Goal: Task Accomplishment & Management: Use online tool/utility

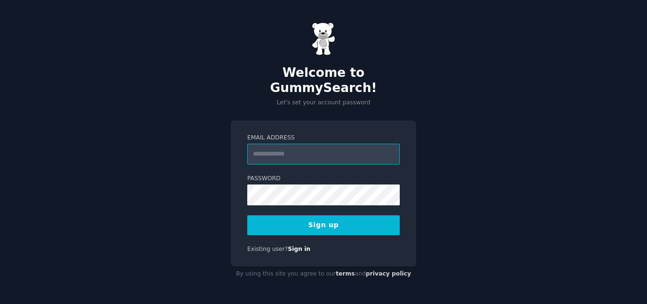
click at [290, 146] on input "Email Address" at bounding box center [323, 154] width 153 height 21
type input "**********"
click at [327, 223] on button "Sign up" at bounding box center [323, 225] width 153 height 20
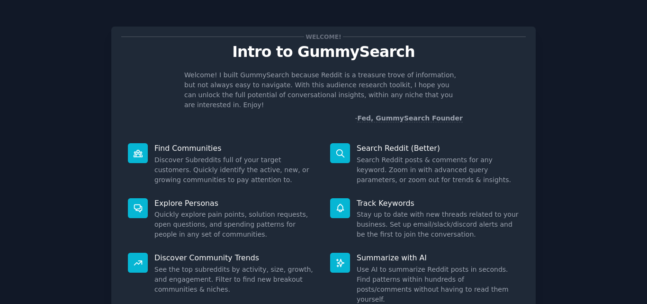
scroll to position [67, 0]
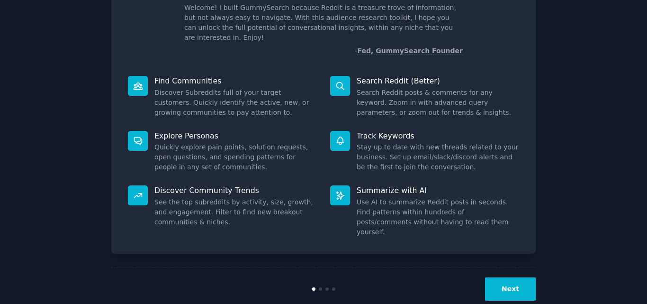
click at [510, 277] on button "Next" at bounding box center [510, 288] width 51 height 23
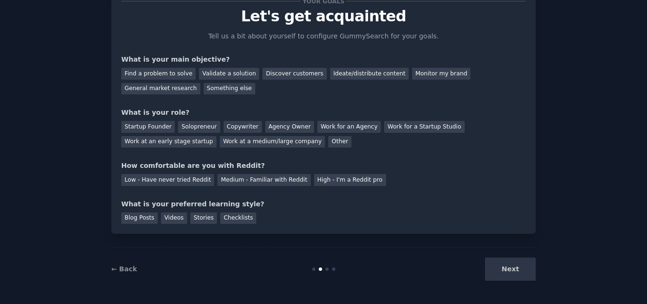
scroll to position [36, 0]
click at [510, 273] on div "Next" at bounding box center [465, 268] width 142 height 23
click at [500, 264] on div "Next" at bounding box center [465, 268] width 142 height 23
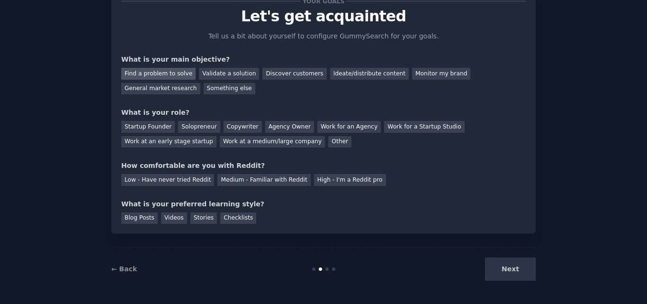
click at [177, 74] on div "Find a problem to solve" at bounding box center [158, 74] width 74 height 12
click at [229, 74] on div "Validate a solution" at bounding box center [229, 74] width 60 height 12
click at [173, 72] on div "Find a problem to solve" at bounding box center [158, 74] width 74 height 12
click at [141, 132] on div "Startup Founder" at bounding box center [148, 127] width 54 height 12
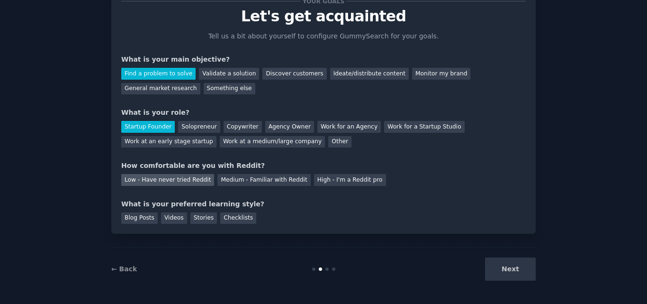
click at [185, 182] on div "Low - Have never tried Reddit" at bounding box center [167, 180] width 93 height 12
click at [230, 220] on div "Checklists" at bounding box center [238, 218] width 36 height 12
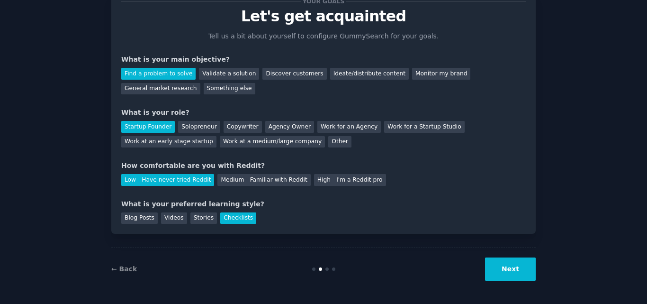
click at [511, 278] on button "Next" at bounding box center [510, 268] width 51 height 23
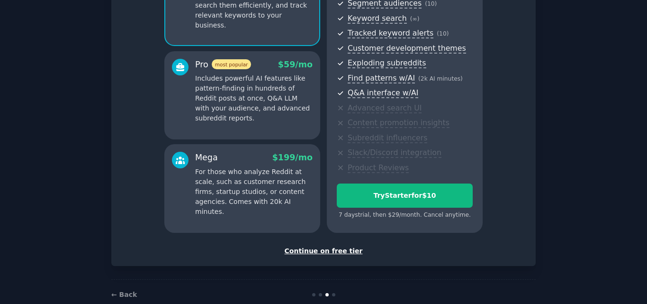
scroll to position [146, 0]
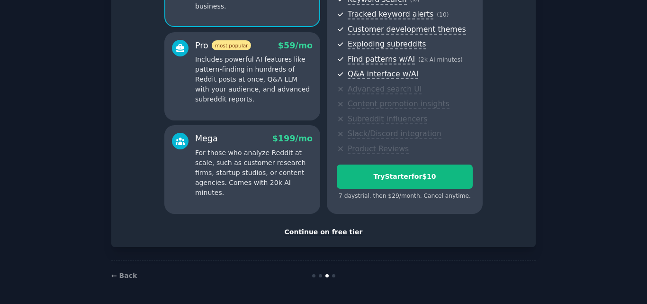
click at [312, 234] on div "Continue on free tier" at bounding box center [323, 232] width 405 height 10
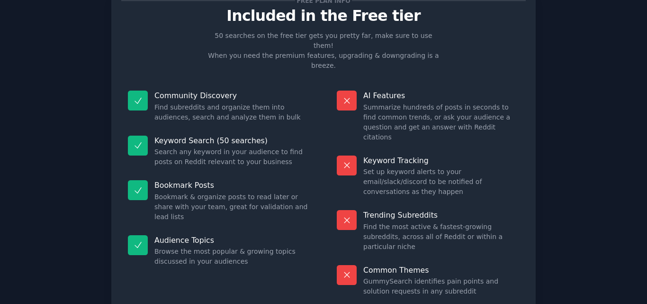
scroll to position [65, 0]
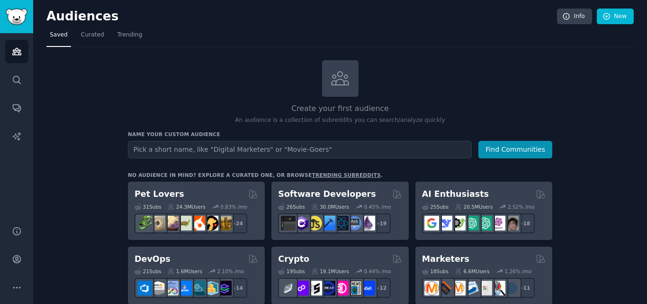
click at [422, 151] on input "text" at bounding box center [300, 150] width 344 height 18
click at [323, 147] on input "text" at bounding box center [300, 150] width 344 height 18
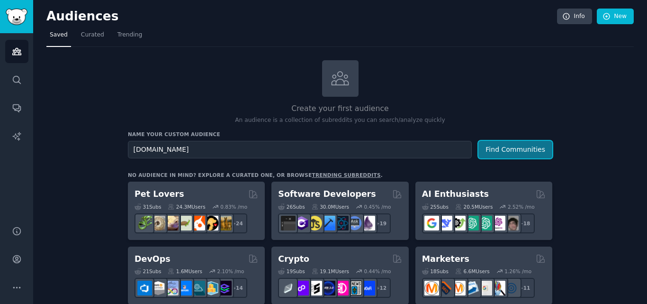
click at [520, 149] on button "Find Communities" at bounding box center [515, 150] width 74 height 18
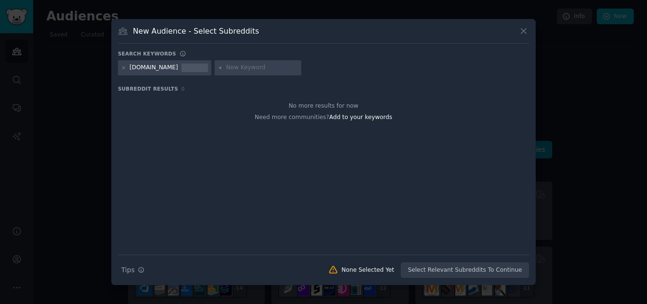
click at [522, 31] on icon at bounding box center [524, 31] width 10 height 10
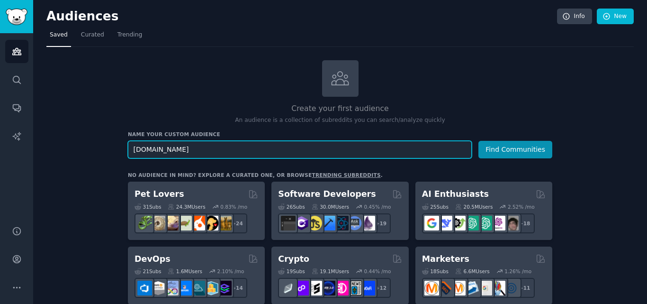
click at [198, 145] on input "alb-electric.co.uk" at bounding box center [300, 150] width 344 height 18
type input "electriccian near me"
click at [478, 141] on button "Find Communities" at bounding box center [515, 150] width 74 height 18
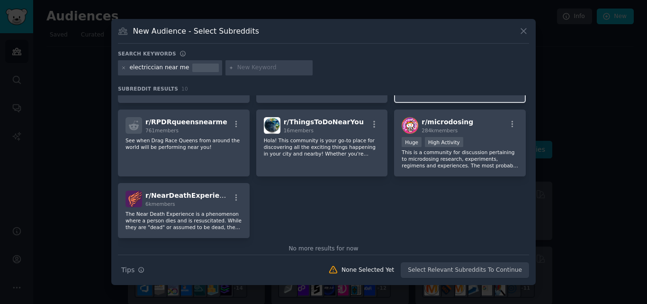
scroll to position [130, 0]
